Goal: Transaction & Acquisition: Purchase product/service

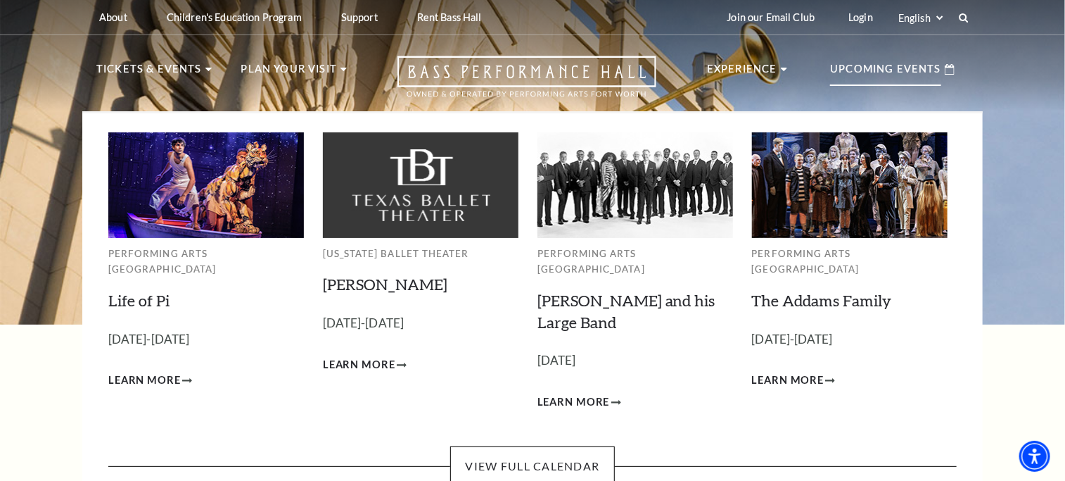
click at [195, 208] on img at bounding box center [206, 184] width 196 height 105
click at [167, 372] on span "Learn More" at bounding box center [144, 381] width 72 height 18
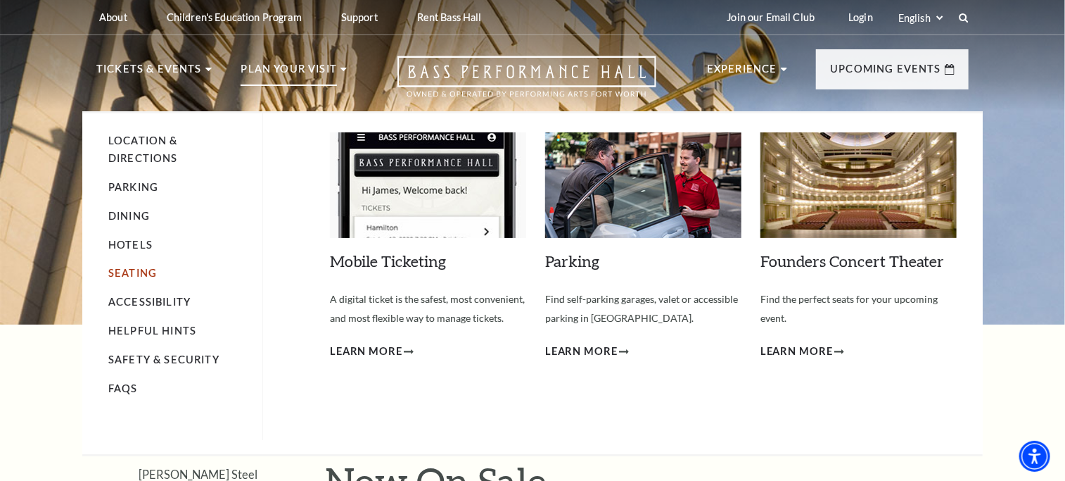
click at [116, 272] on link "Seating" at bounding box center [132, 273] width 49 height 12
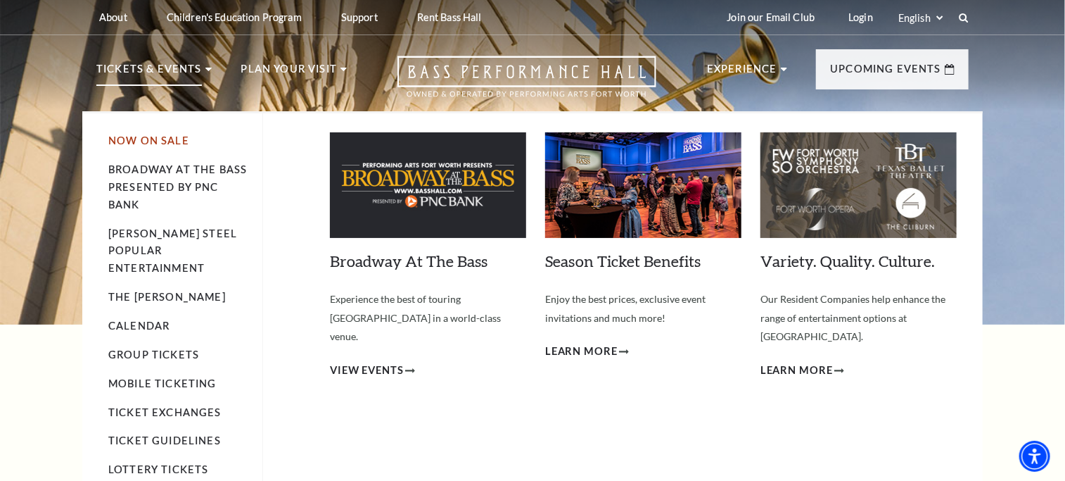
click at [171, 140] on link "Now On Sale" at bounding box center [148, 140] width 81 height 12
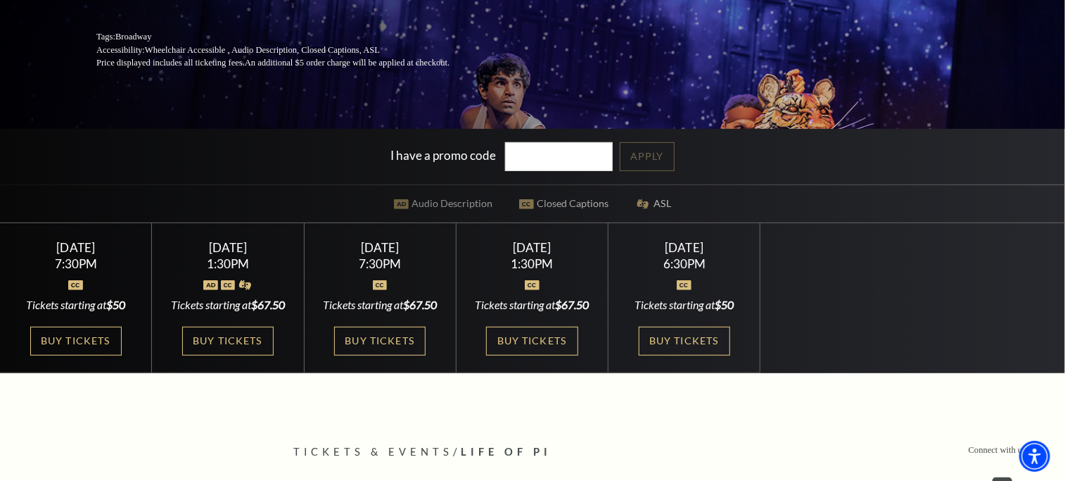
scroll to position [281, 0]
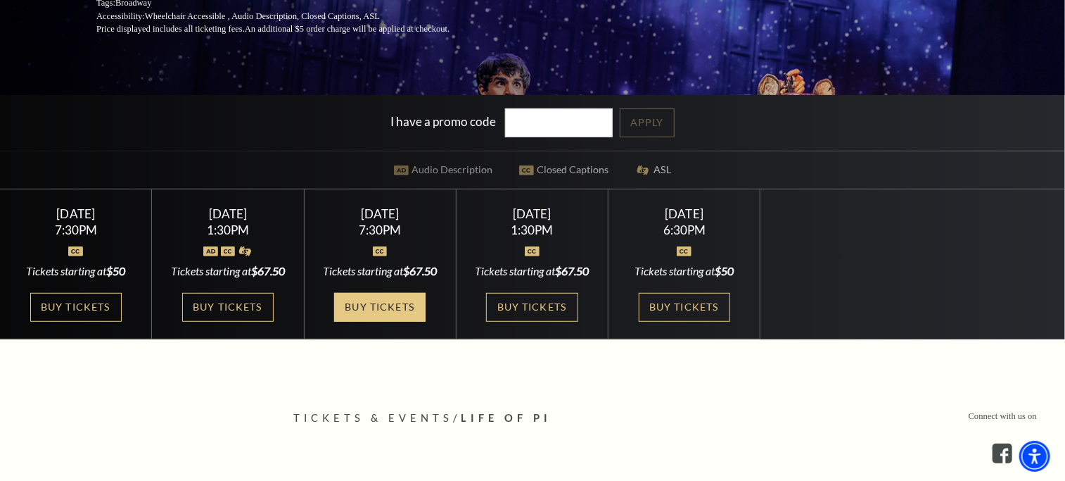
click at [377, 322] on link "Buy Tickets" at bounding box center [379, 307] width 91 height 29
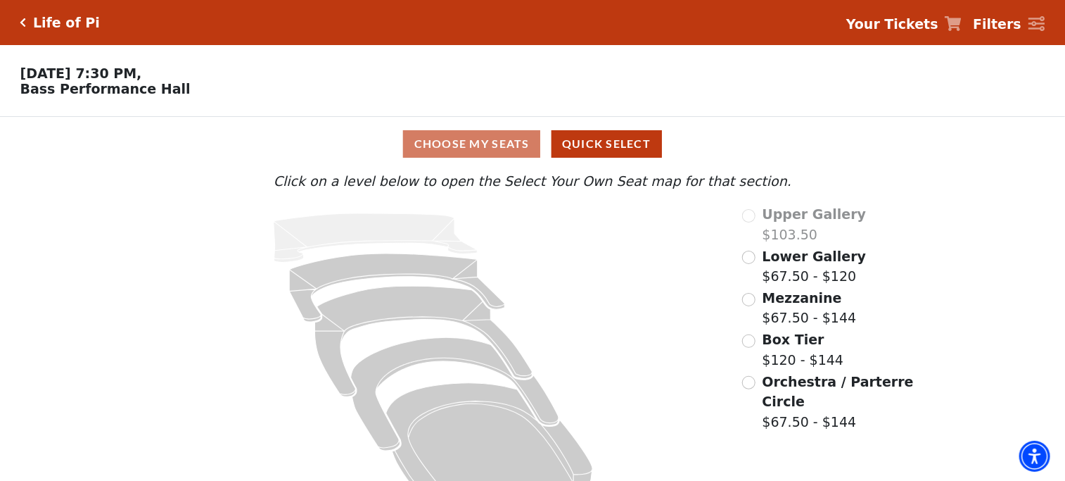
scroll to position [40, 0]
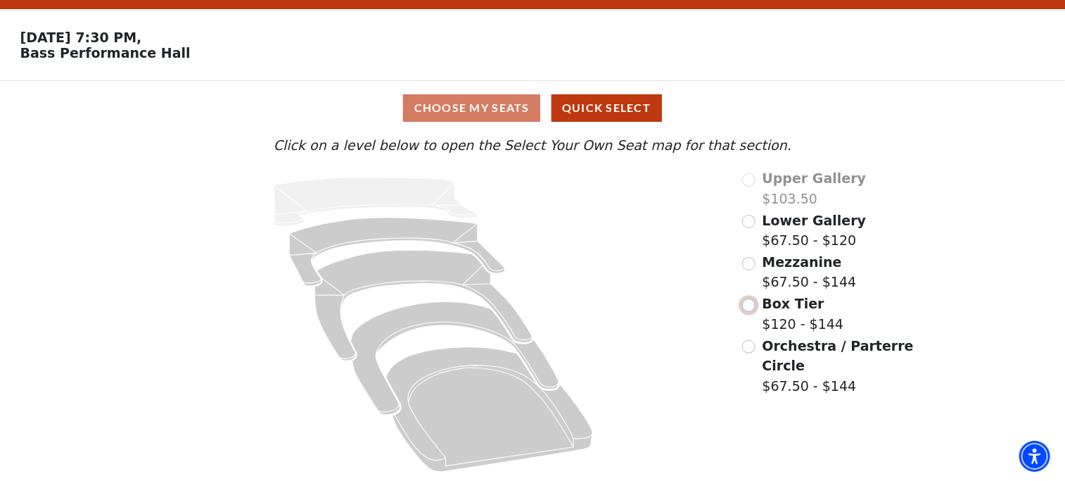
click at [748, 305] on input "Box Tier$120 - $144\a" at bounding box center [748, 304] width 13 height 13
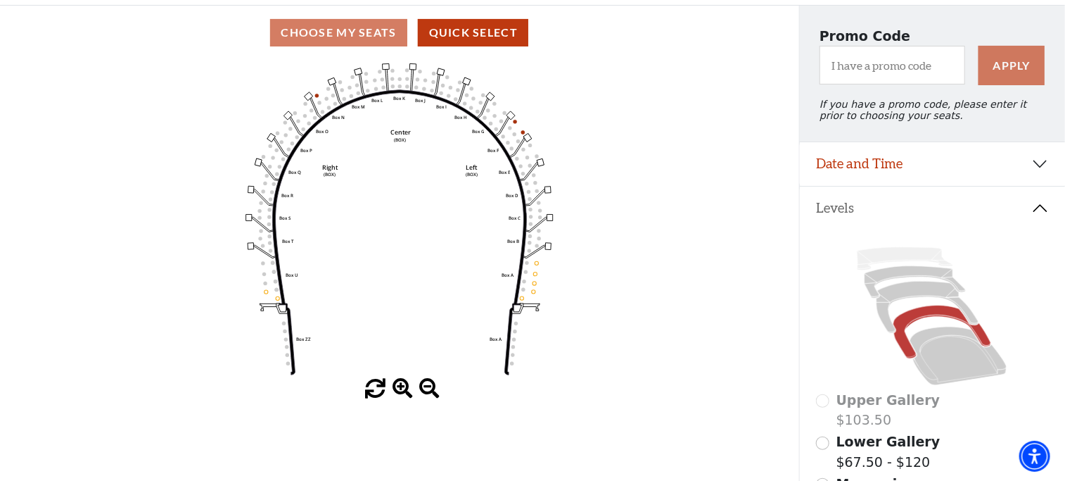
scroll to position [65, 0]
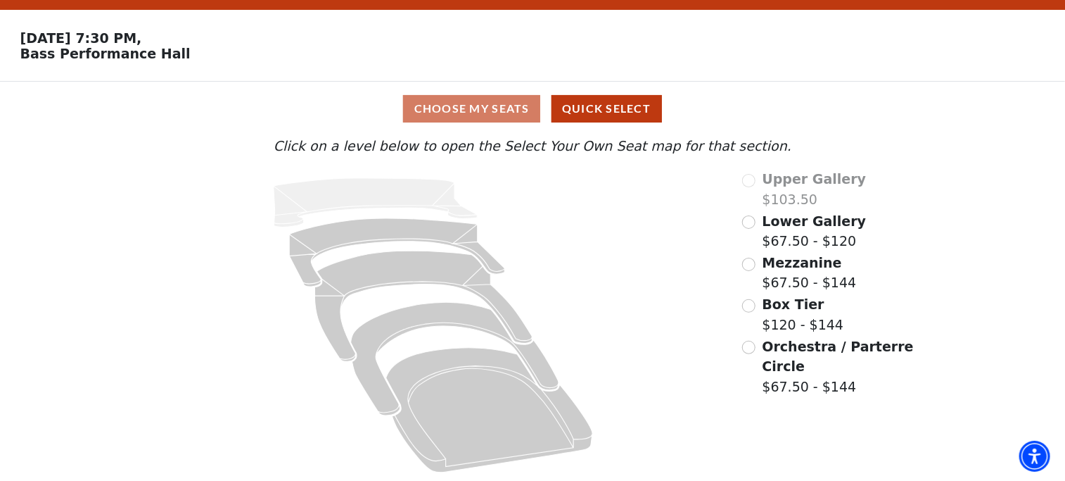
scroll to position [40, 0]
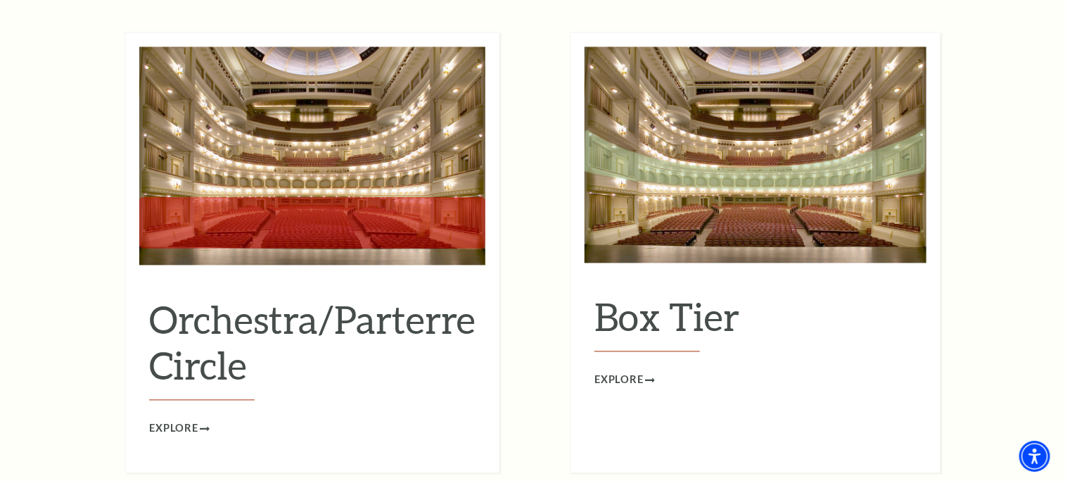
scroll to position [1337, 0]
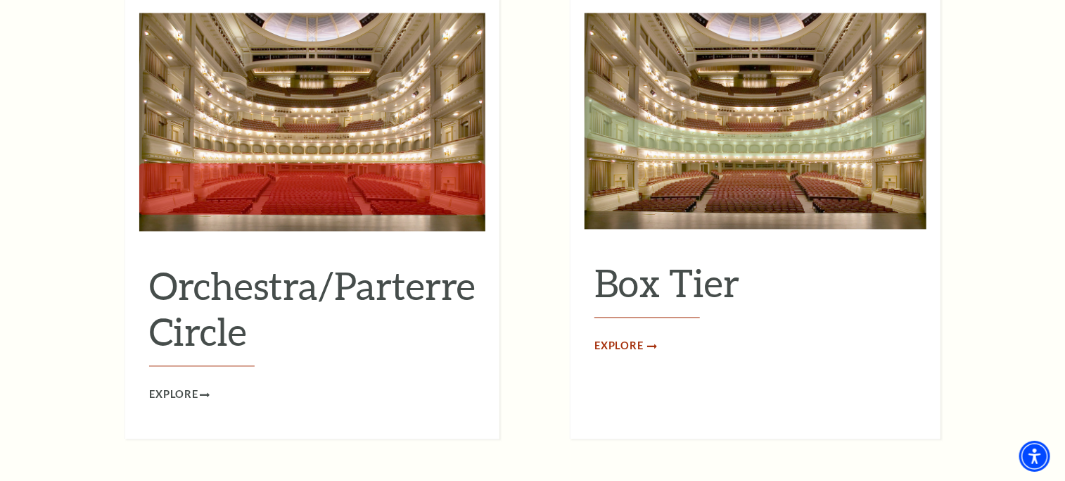
click at [619, 337] on span "Explore" at bounding box center [619, 346] width 49 height 18
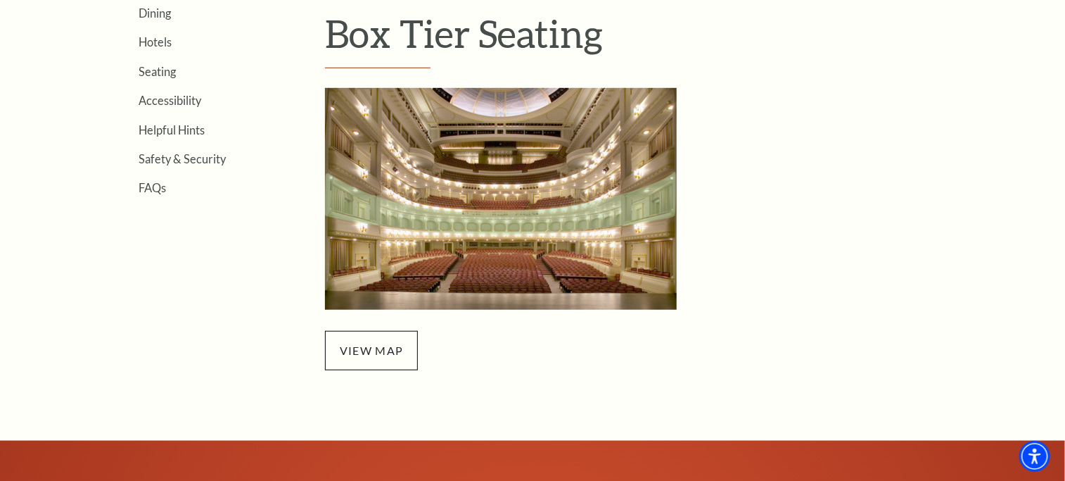
scroll to position [493, 0]
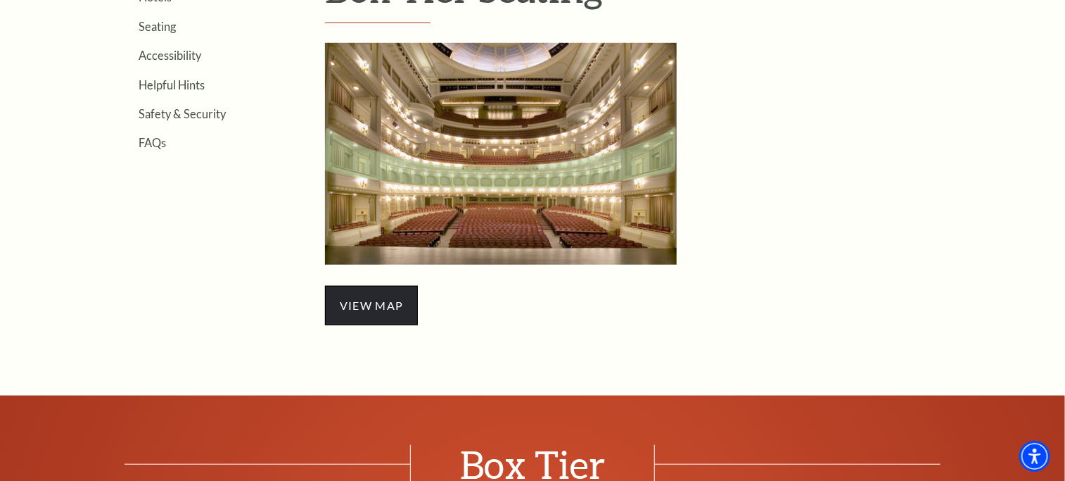
click at [377, 319] on span "view map" at bounding box center [371, 305] width 93 height 39
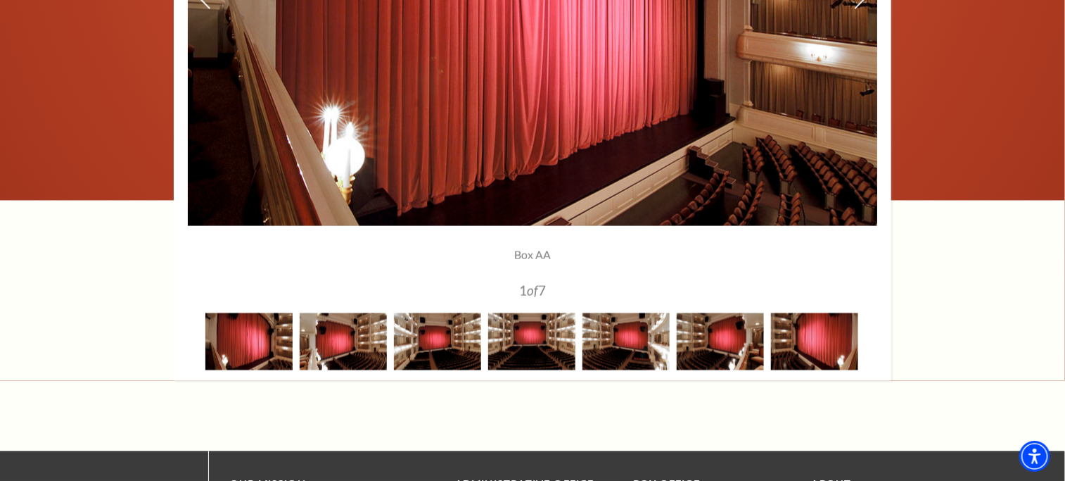
scroll to position [1267, 0]
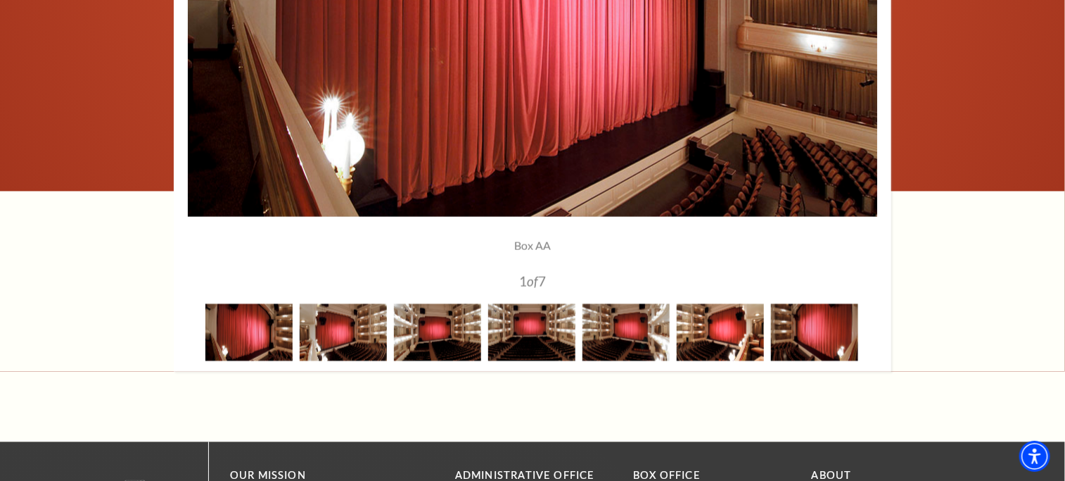
click at [699, 331] on img at bounding box center [720, 332] width 87 height 57
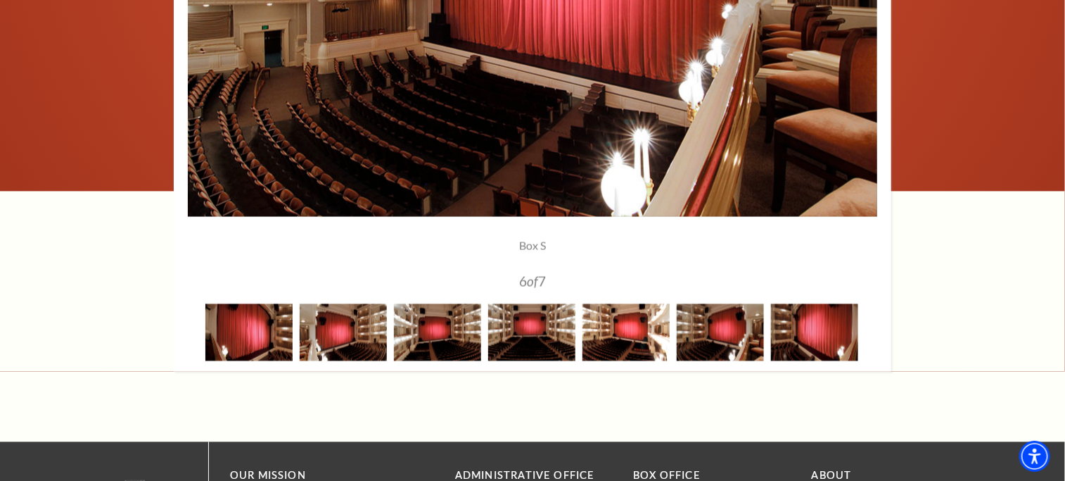
click at [622, 334] on img at bounding box center [626, 332] width 87 height 57
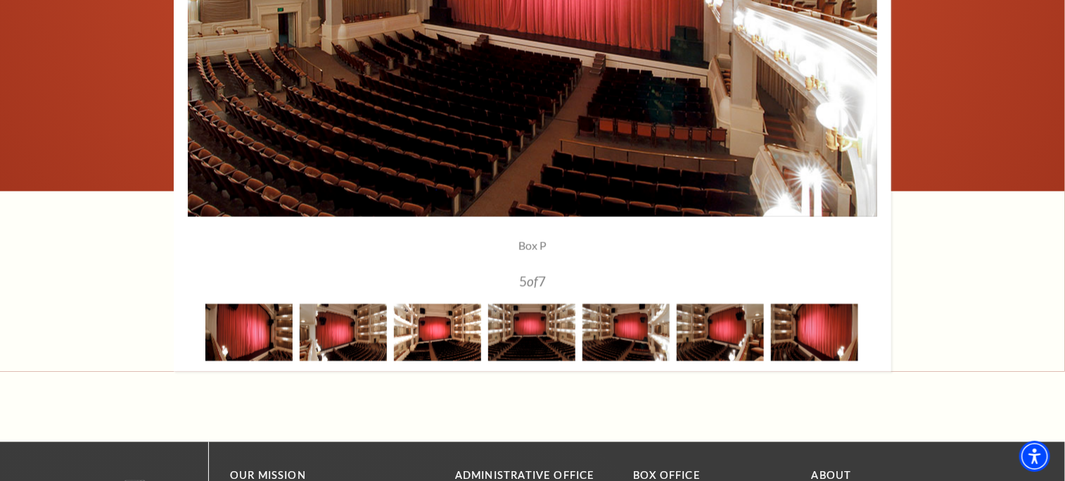
click at [443, 323] on img at bounding box center [437, 332] width 87 height 57
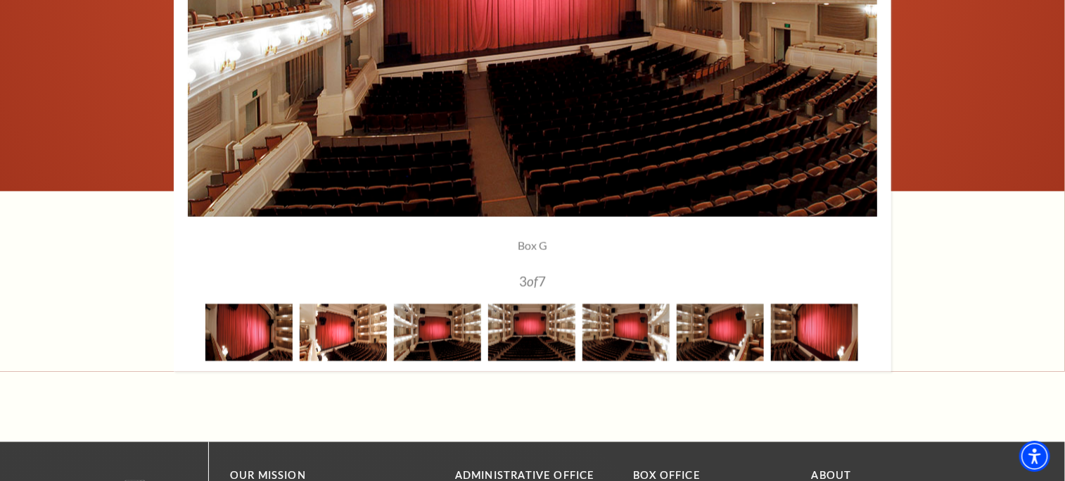
click at [346, 324] on img at bounding box center [343, 332] width 87 height 57
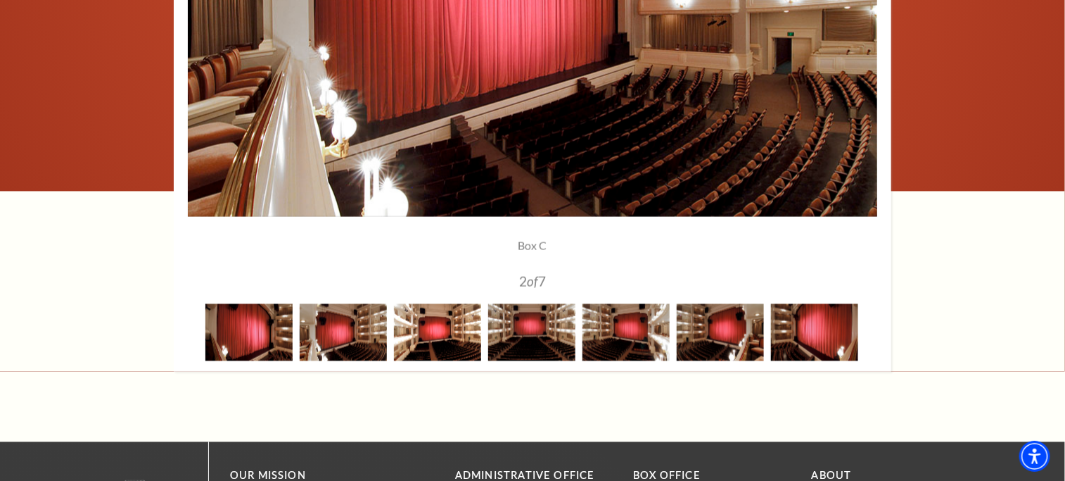
click at [459, 342] on img at bounding box center [437, 332] width 87 height 57
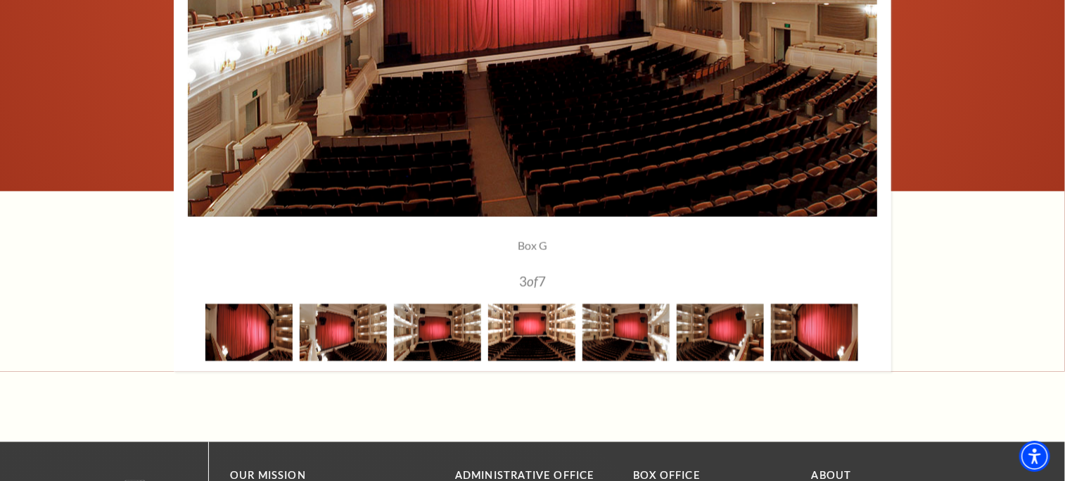
click at [543, 336] on img at bounding box center [531, 332] width 87 height 57
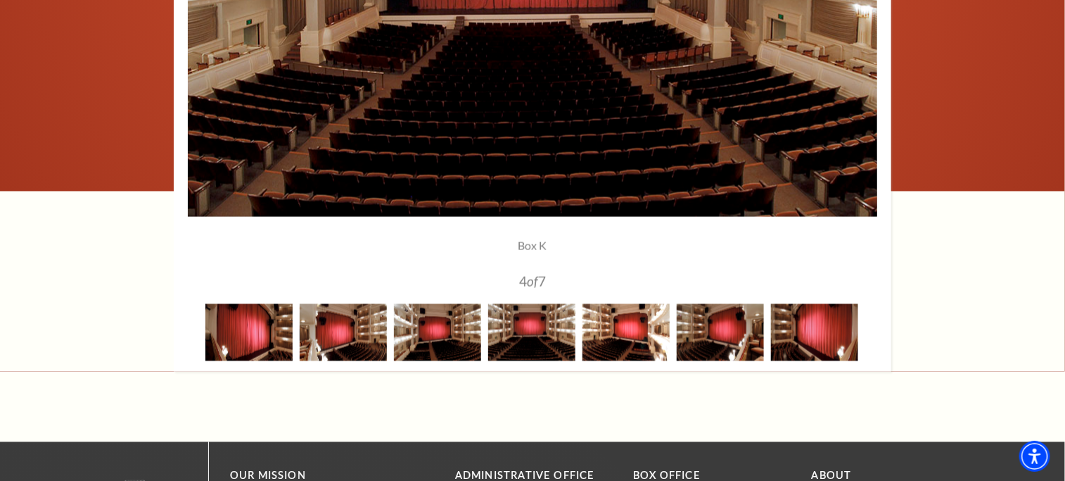
click at [632, 331] on img at bounding box center [626, 332] width 87 height 57
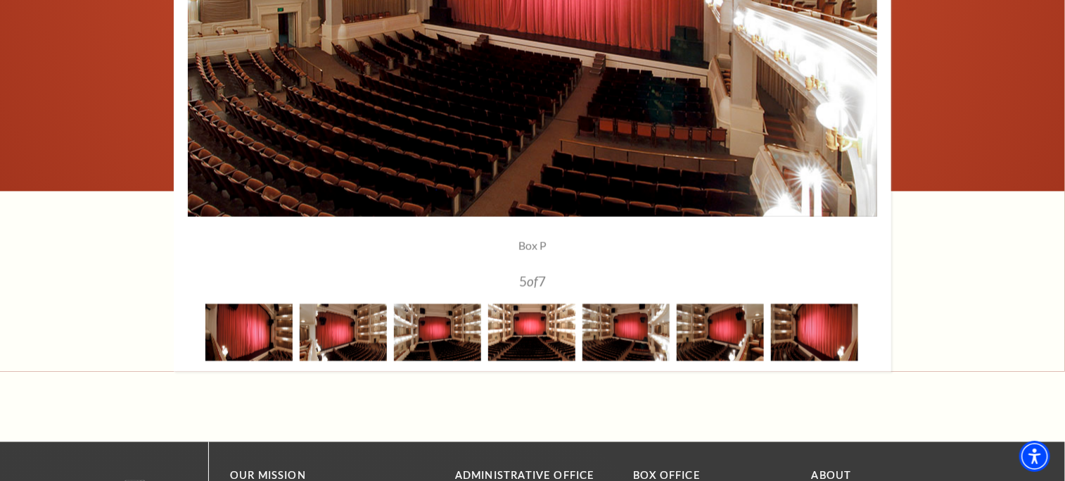
click at [518, 329] on img at bounding box center [531, 332] width 87 height 57
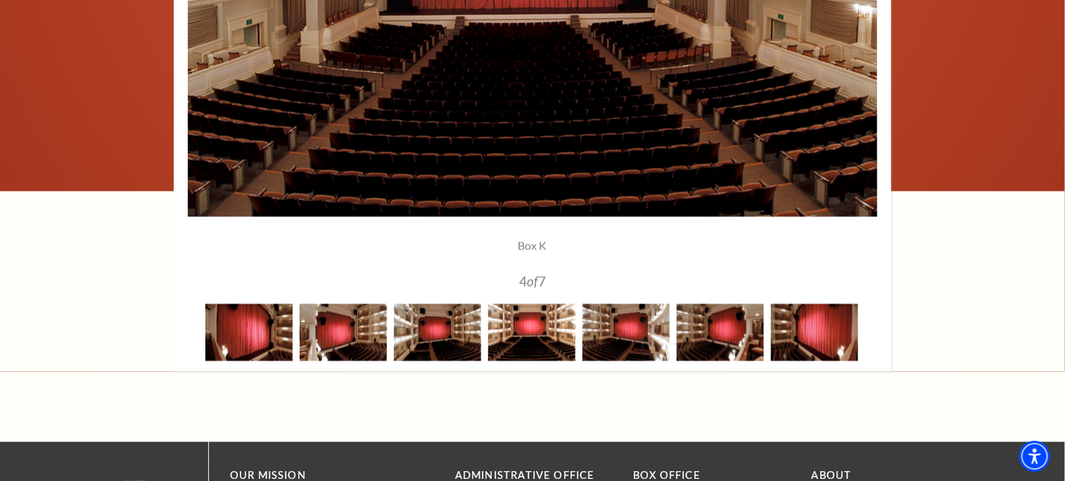
click at [524, 324] on img at bounding box center [531, 332] width 87 height 57
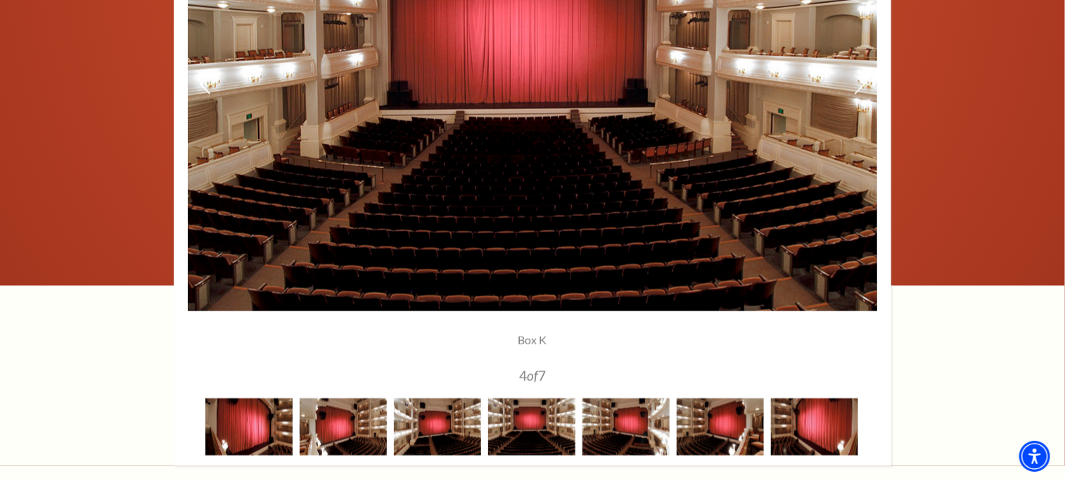
scroll to position [1196, 0]
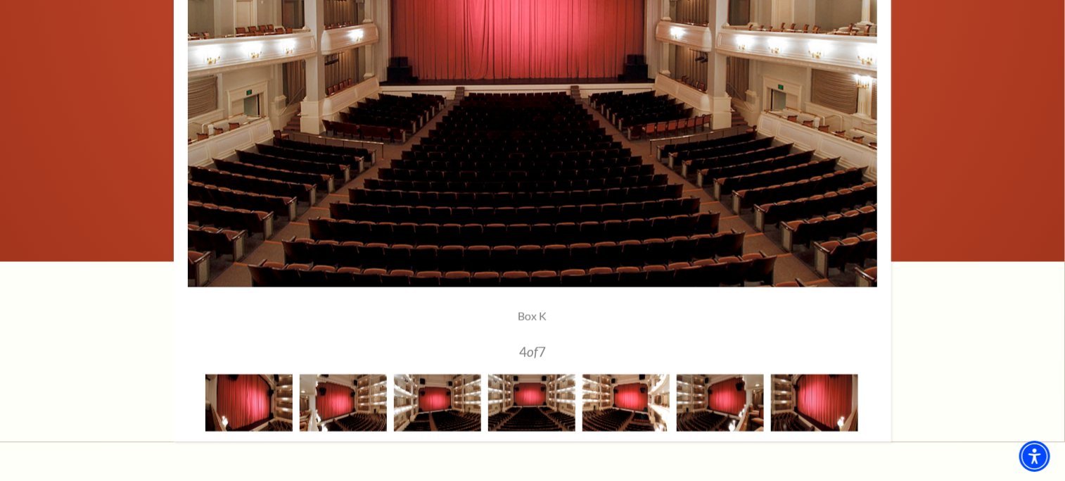
click at [632, 393] on img at bounding box center [626, 402] width 87 height 57
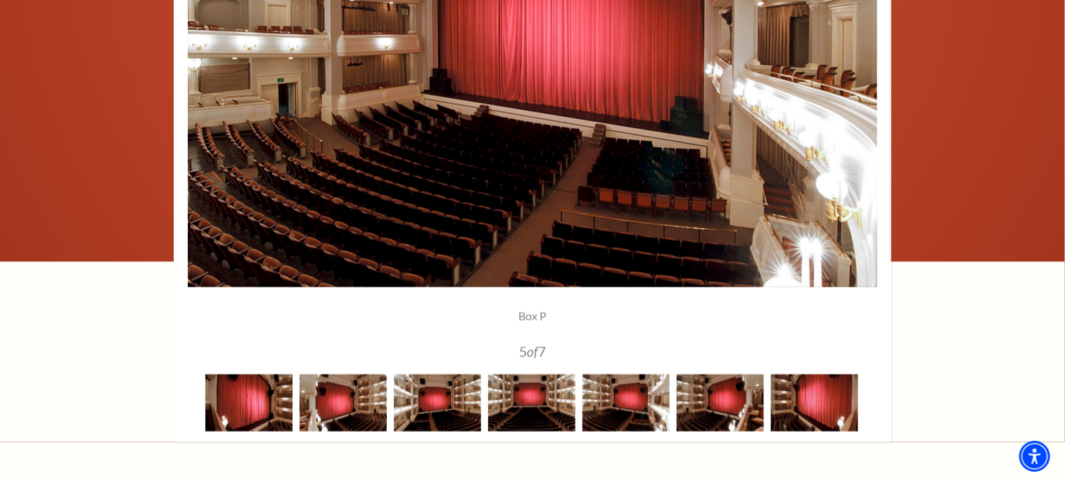
scroll to position [1126, 0]
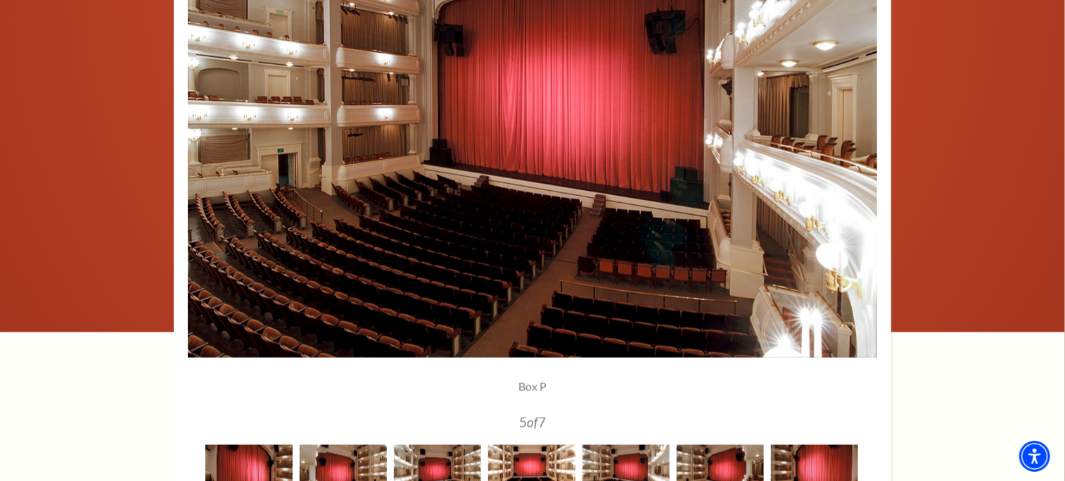
click at [537, 450] on img at bounding box center [531, 473] width 87 height 57
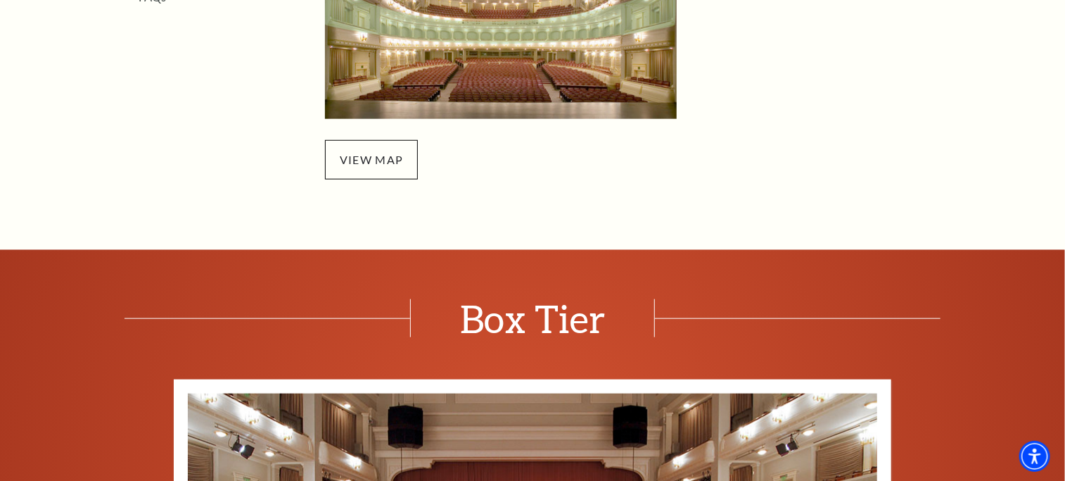
scroll to position [633, 0]
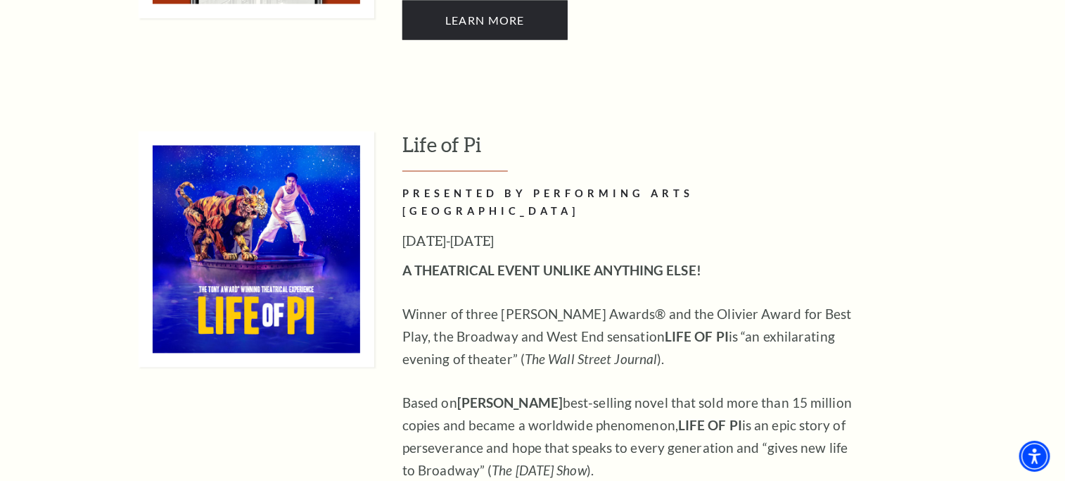
scroll to position [1337, 0]
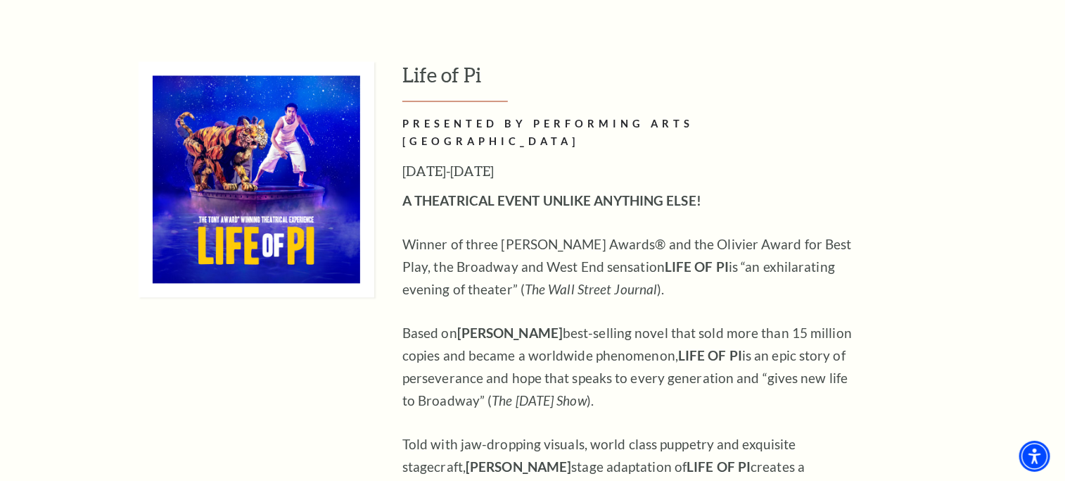
click at [287, 198] on img at bounding box center [257, 179] width 236 height 236
click at [333, 234] on img at bounding box center [257, 179] width 236 height 236
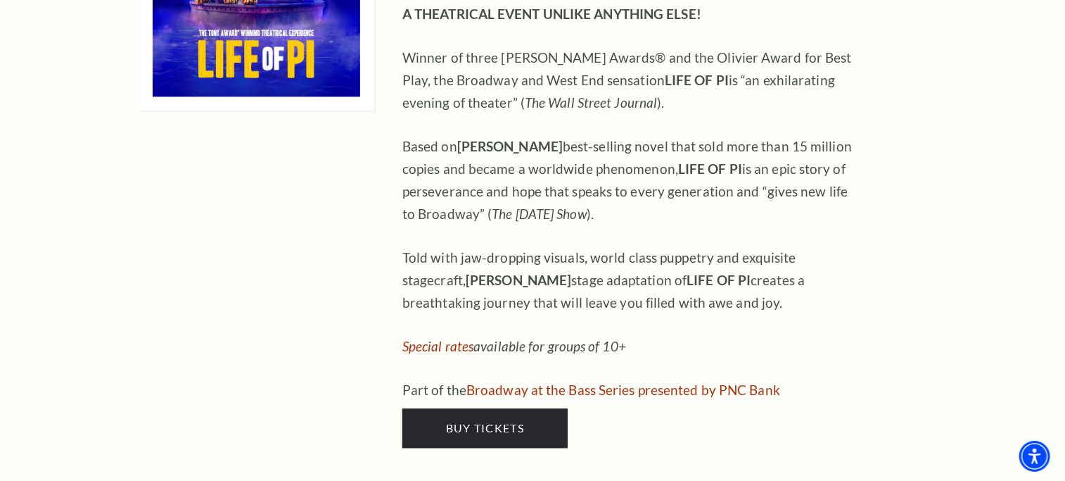
scroll to position [1548, 0]
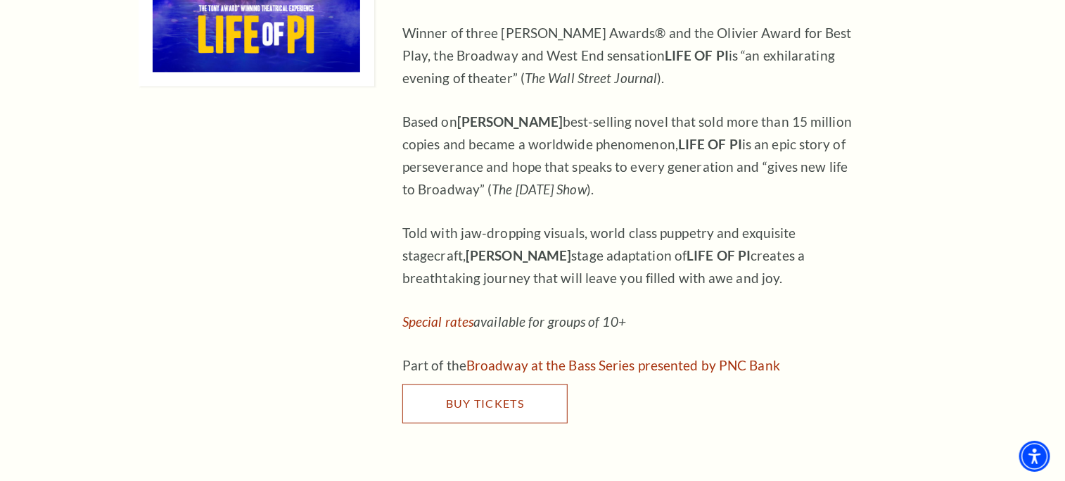
click at [498, 396] on span "Buy Tickets" at bounding box center [485, 402] width 78 height 13
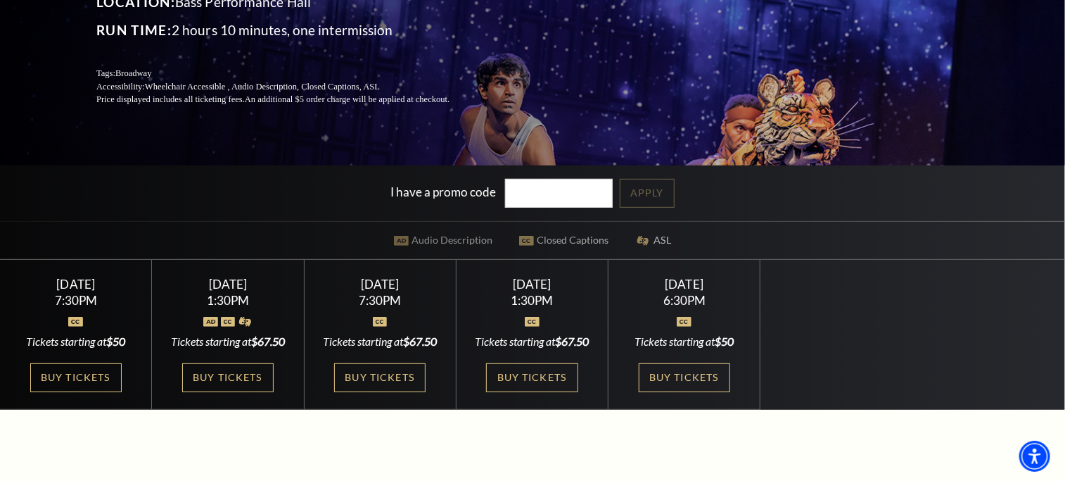
scroll to position [281, 0]
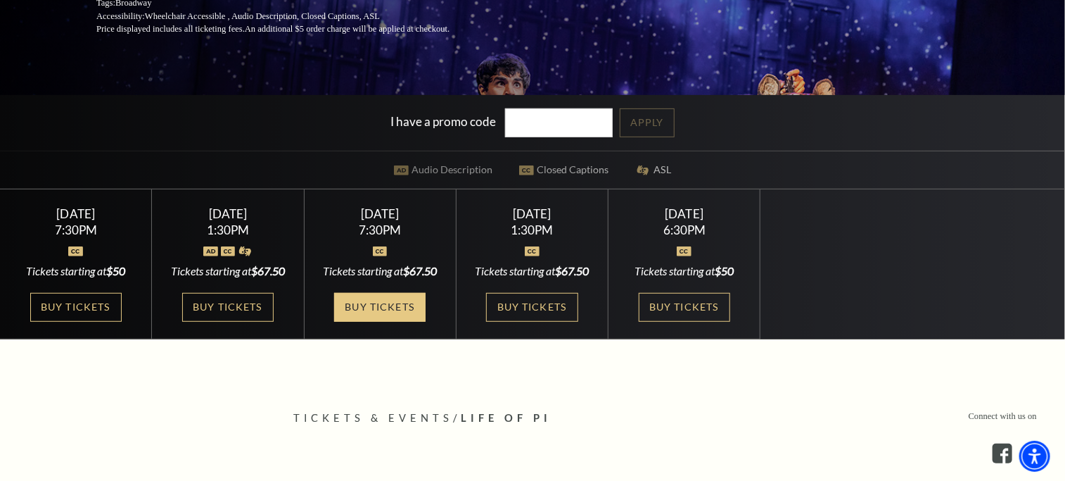
click at [374, 322] on link "Buy Tickets" at bounding box center [379, 307] width 91 height 29
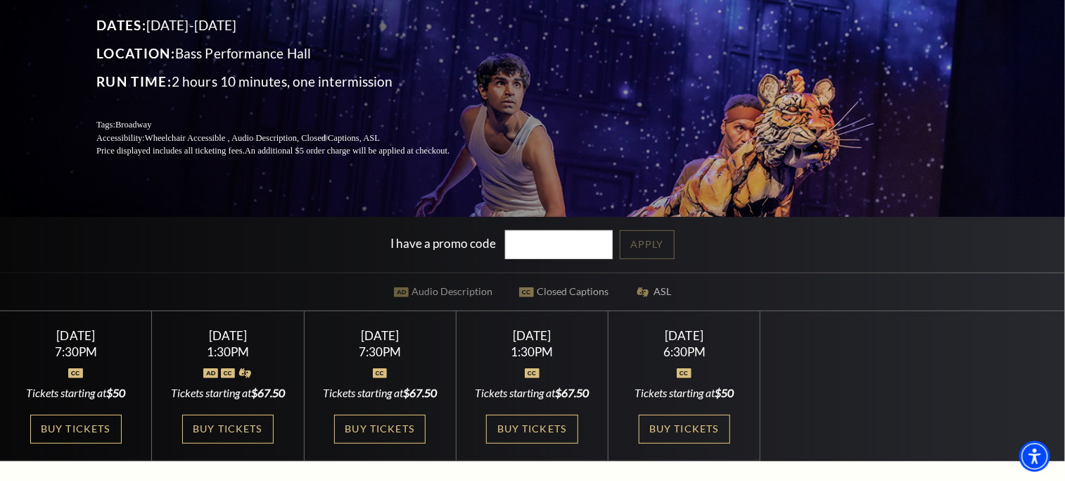
scroll to position [0, 0]
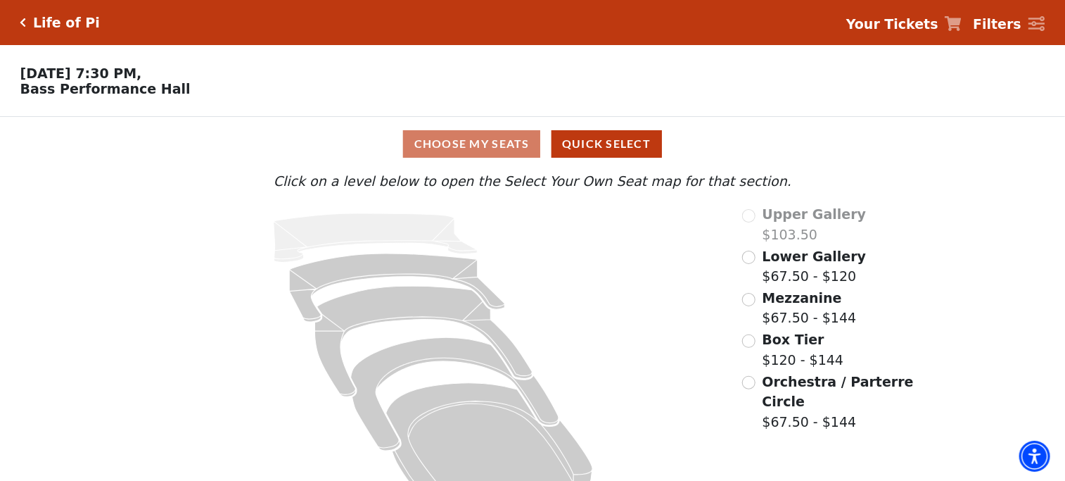
scroll to position [40, 0]
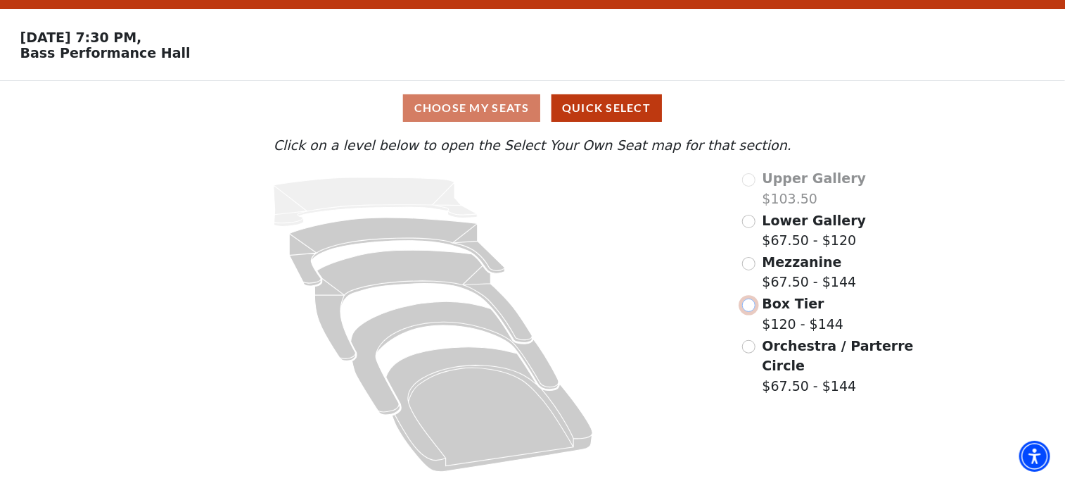
click at [749, 300] on input "Box Tier$120 - $144\a" at bounding box center [748, 304] width 13 height 13
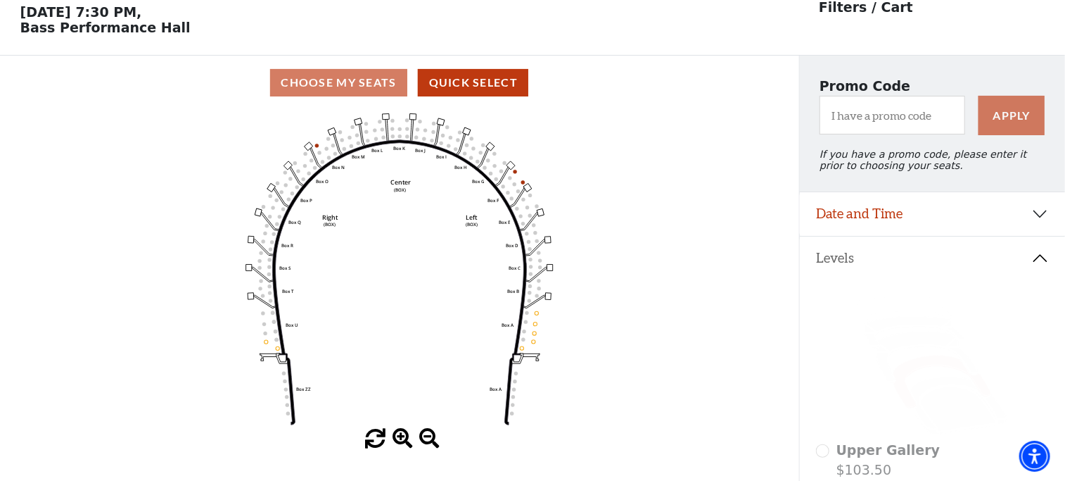
scroll to position [65, 0]
